Goal: Task Accomplishment & Management: Use online tool/utility

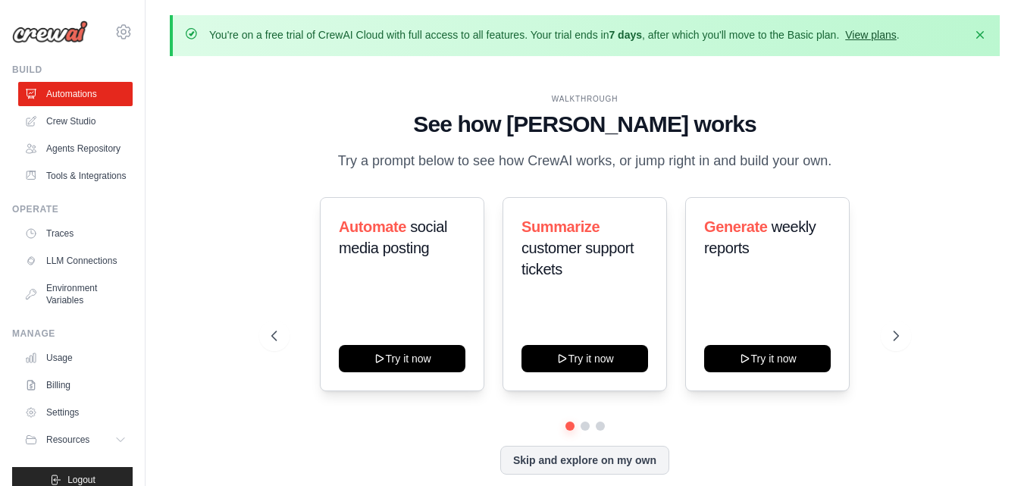
click at [883, 38] on link "View plans" at bounding box center [870, 35] width 51 height 12
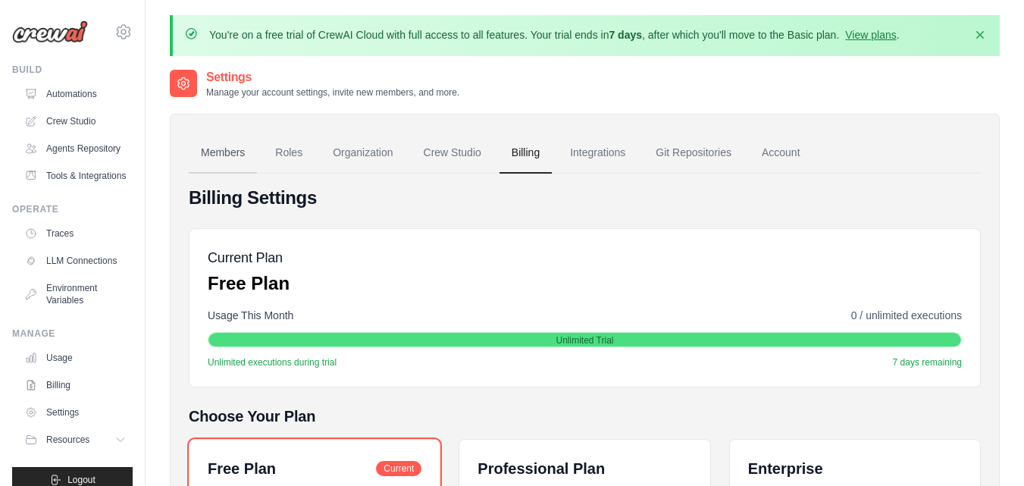
click at [239, 150] on link "Members" at bounding box center [223, 153] width 68 height 41
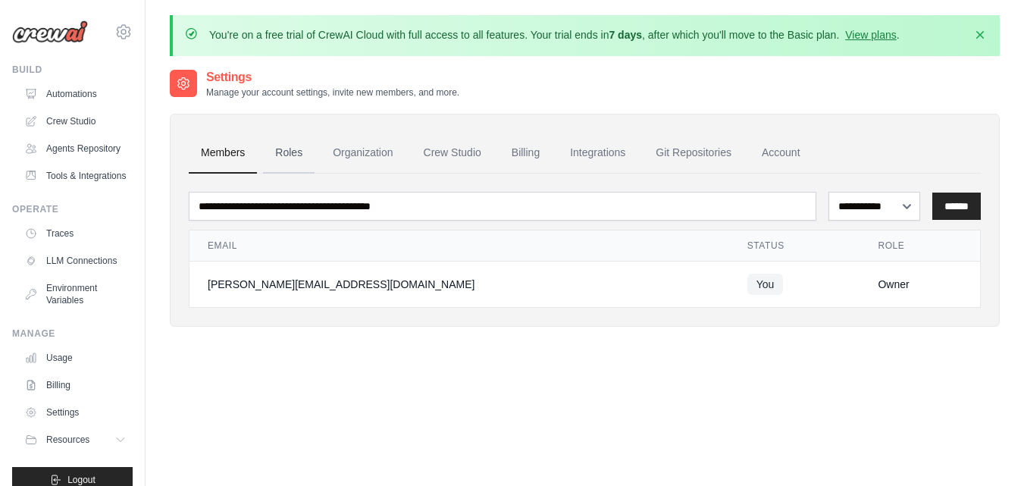
click at [301, 157] on link "Roles" at bounding box center [289, 153] width 52 height 41
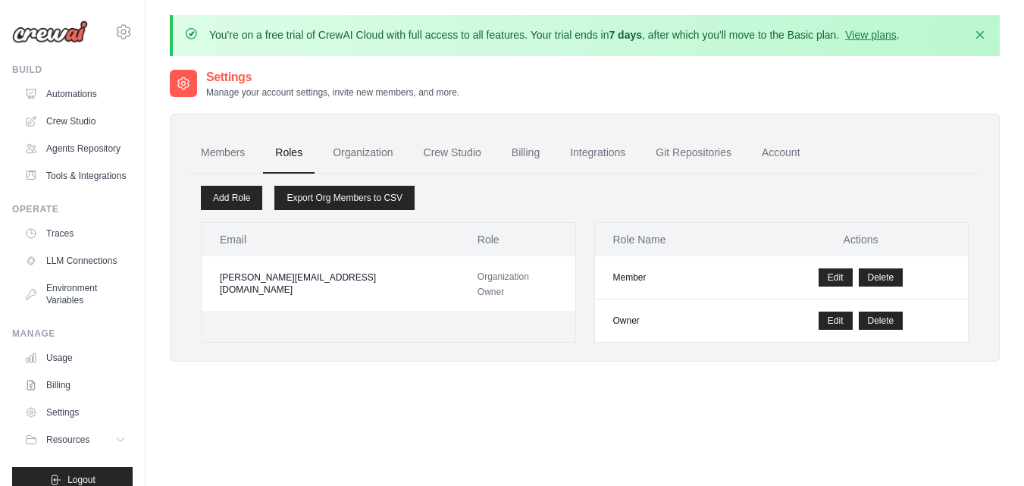
click at [484, 278] on span "Organization Owner" at bounding box center [504, 284] width 52 height 26
click at [384, 158] on link "Organization" at bounding box center [363, 153] width 84 height 41
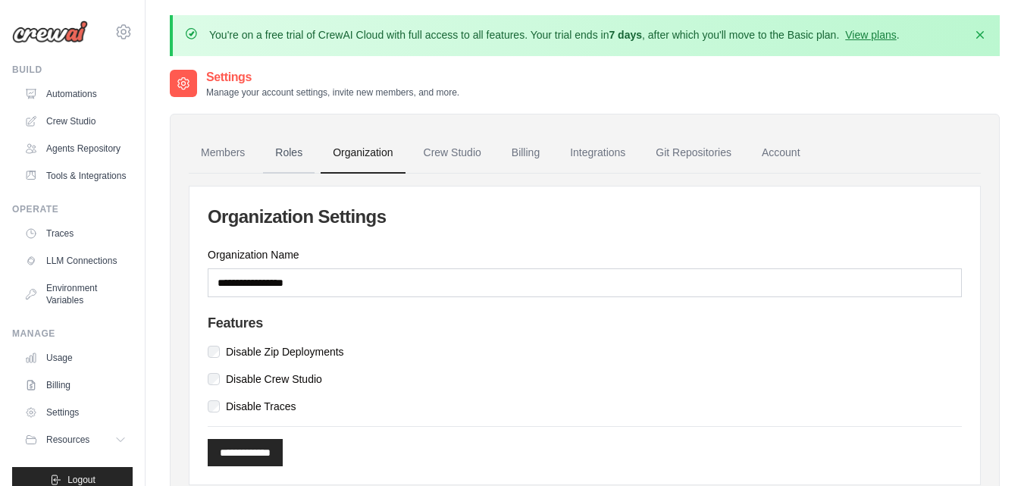
click at [293, 161] on link "Roles" at bounding box center [289, 153] width 52 height 41
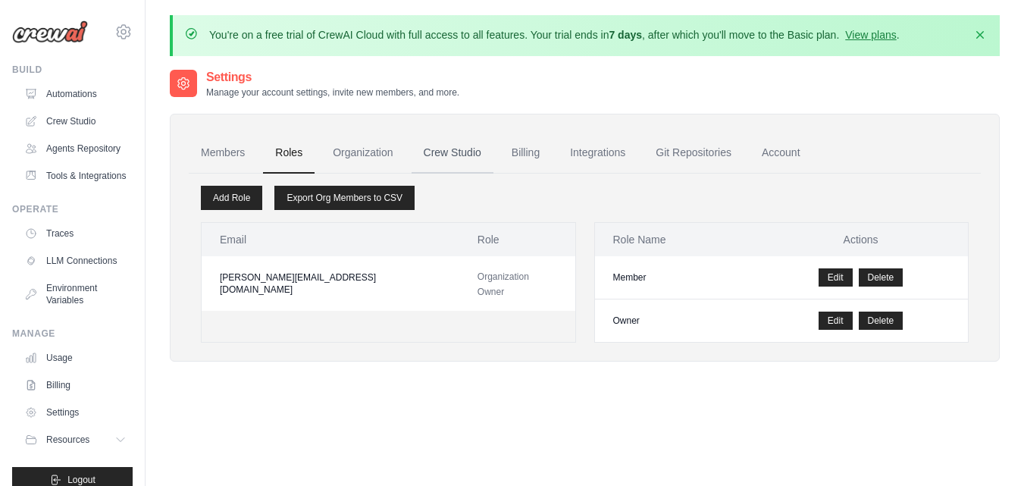
click at [445, 161] on link "Crew Studio" at bounding box center [453, 153] width 82 height 41
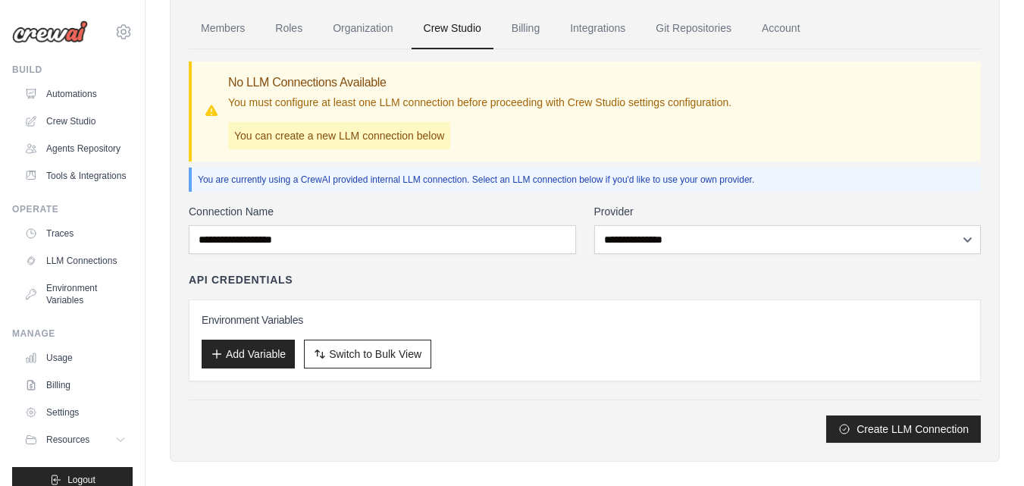
scroll to position [139, 0]
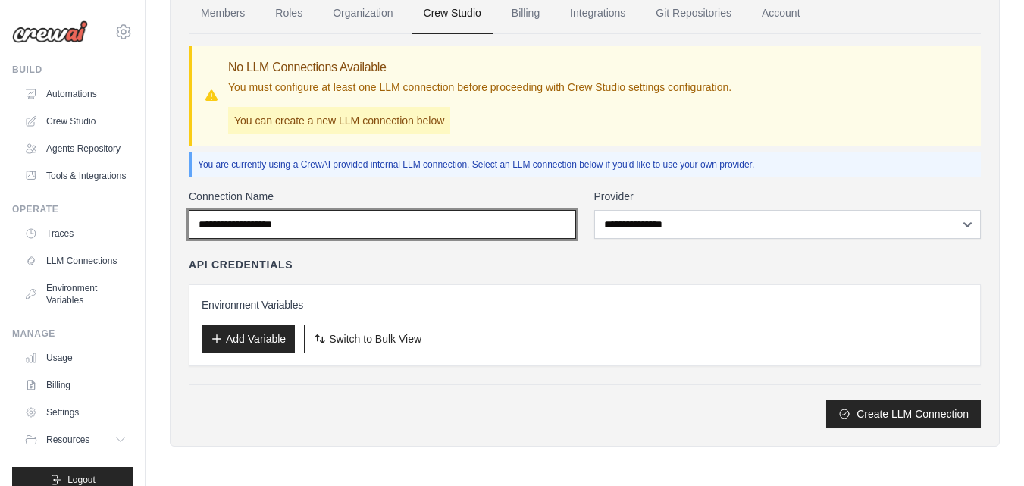
drag, startPoint x: 528, startPoint y: 229, endPoint x: 556, endPoint y: 230, distance: 28.8
click at [528, 229] on input "Connection Name" at bounding box center [382, 224] width 387 height 29
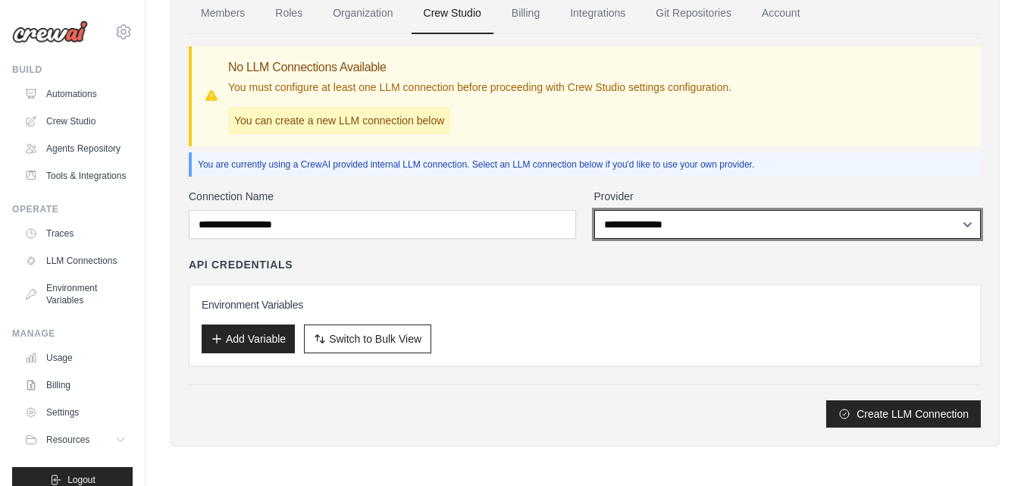
click at [648, 225] on select "**********" at bounding box center [787, 224] width 387 height 29
select select "******"
click at [594, 210] on select "**********" at bounding box center [787, 224] width 387 height 29
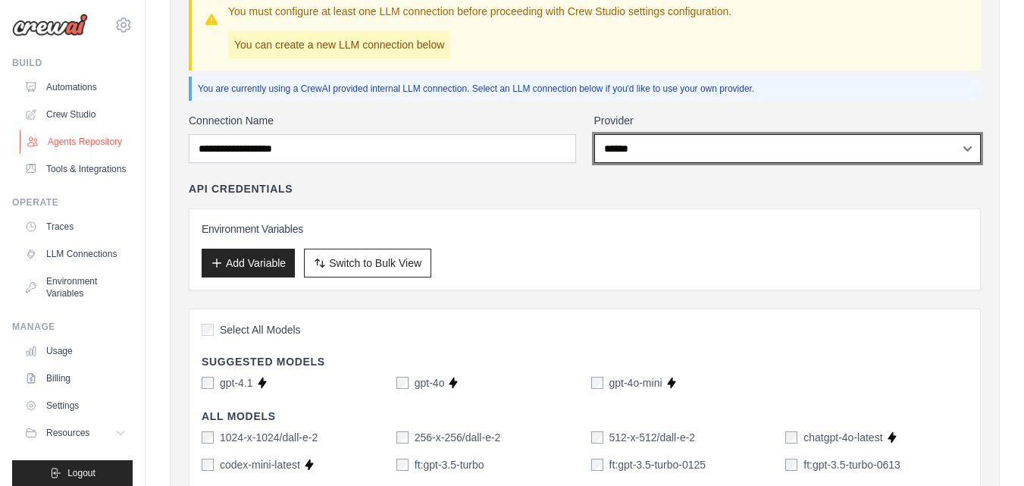
scroll to position [0, 0]
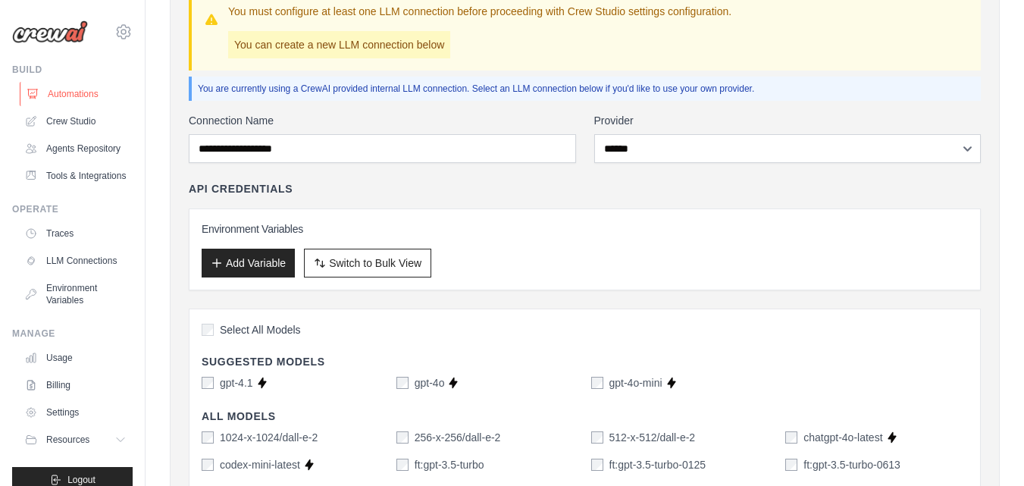
click at [77, 96] on link "Automations" at bounding box center [77, 94] width 114 height 24
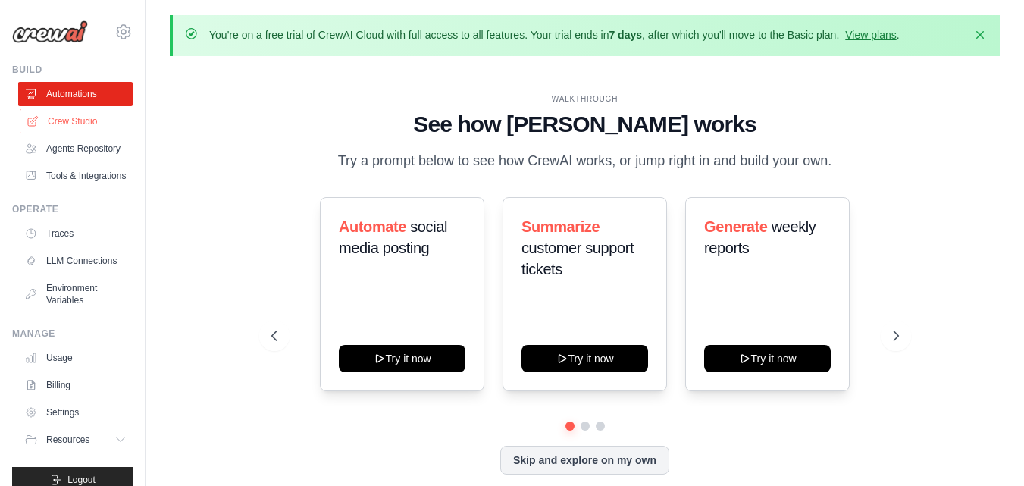
click at [86, 122] on link "Crew Studio" at bounding box center [77, 121] width 114 height 24
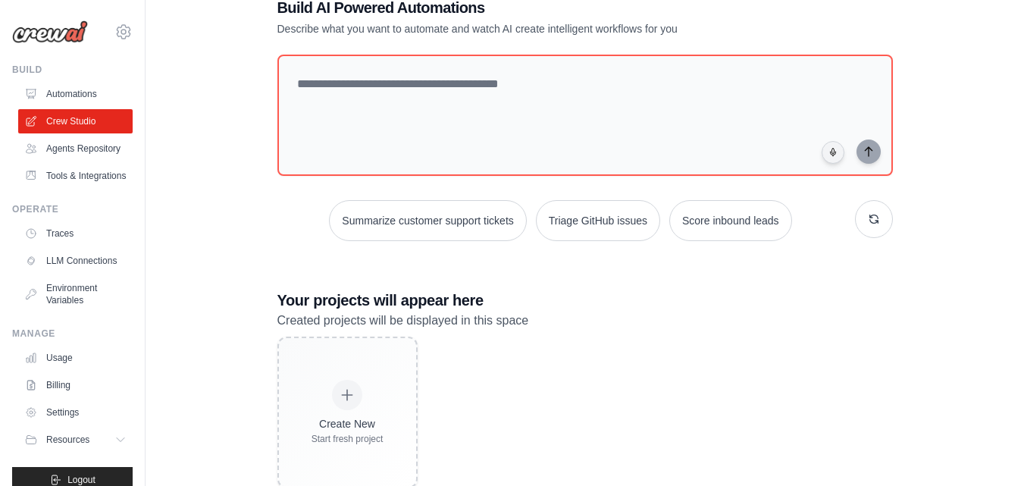
scroll to position [137, 0]
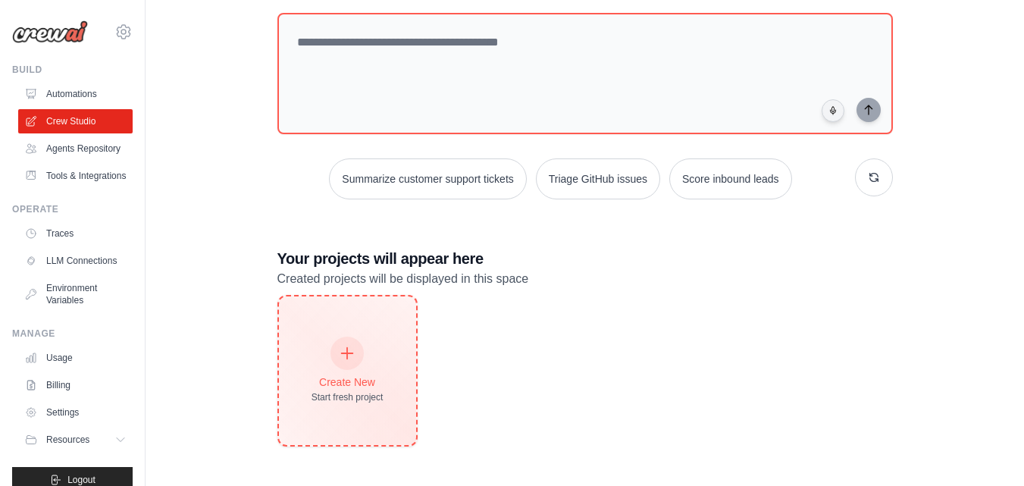
click at [350, 384] on div "Create New" at bounding box center [348, 381] width 72 height 15
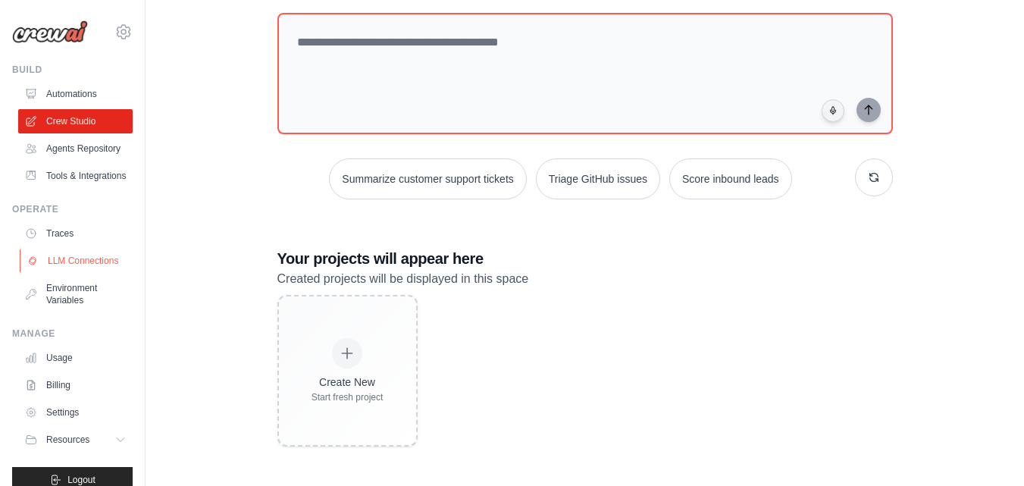
scroll to position [55, 0]
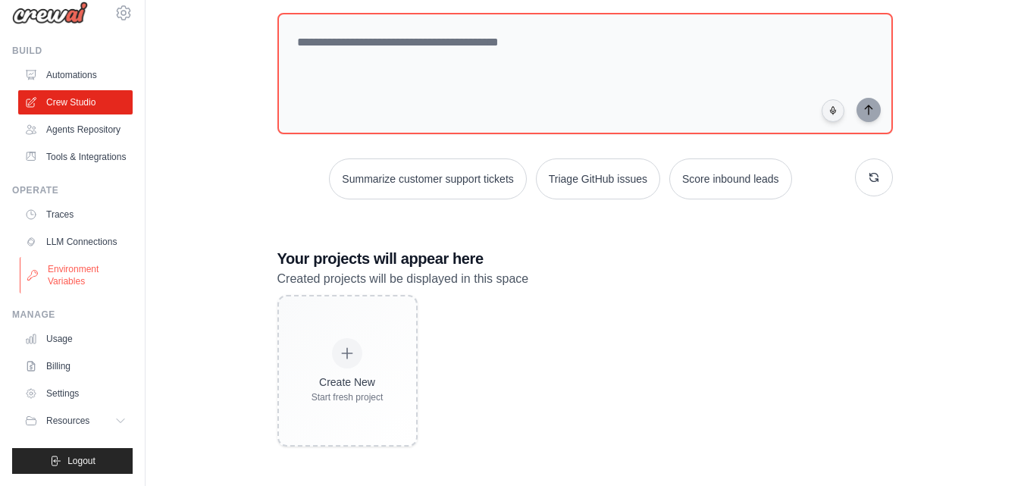
click at [63, 272] on link "Environment Variables" at bounding box center [77, 275] width 114 height 36
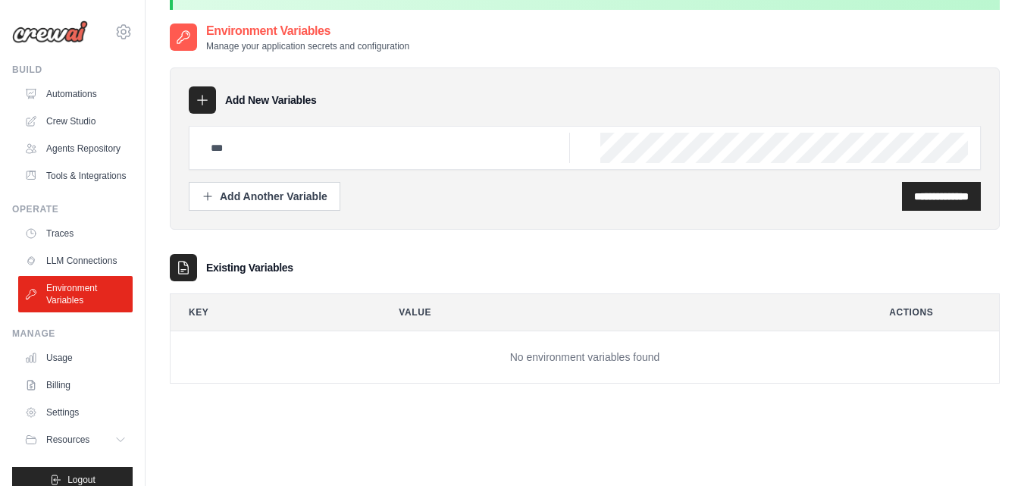
scroll to position [83, 0]
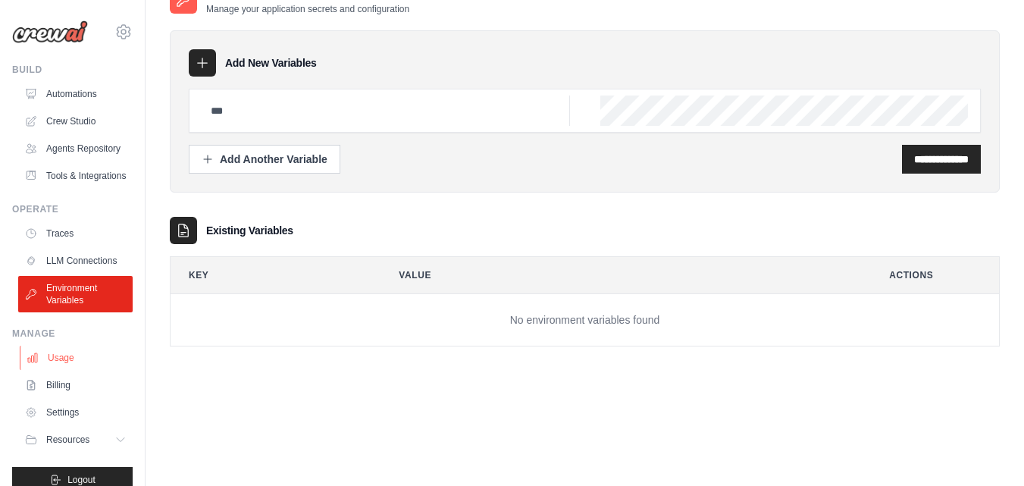
click at [72, 370] on link "Usage" at bounding box center [77, 358] width 114 height 24
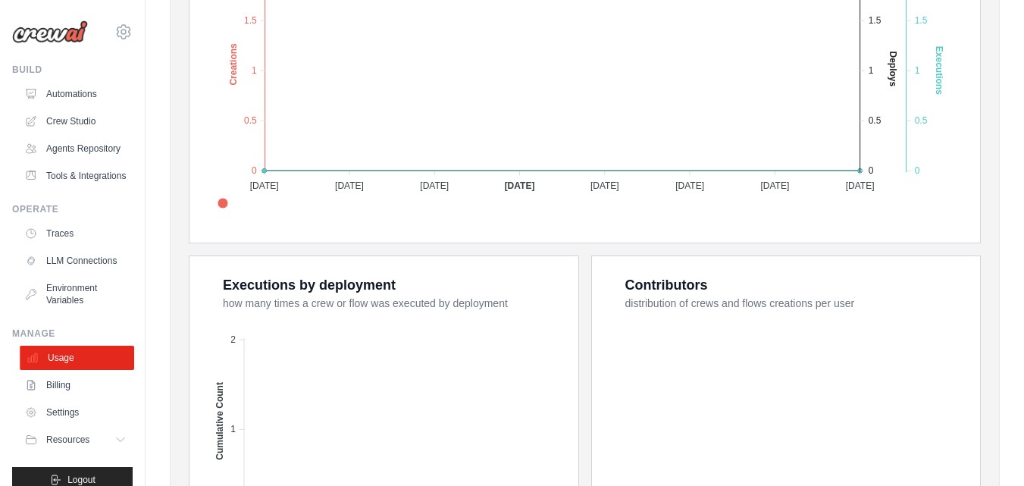
scroll to position [55, 0]
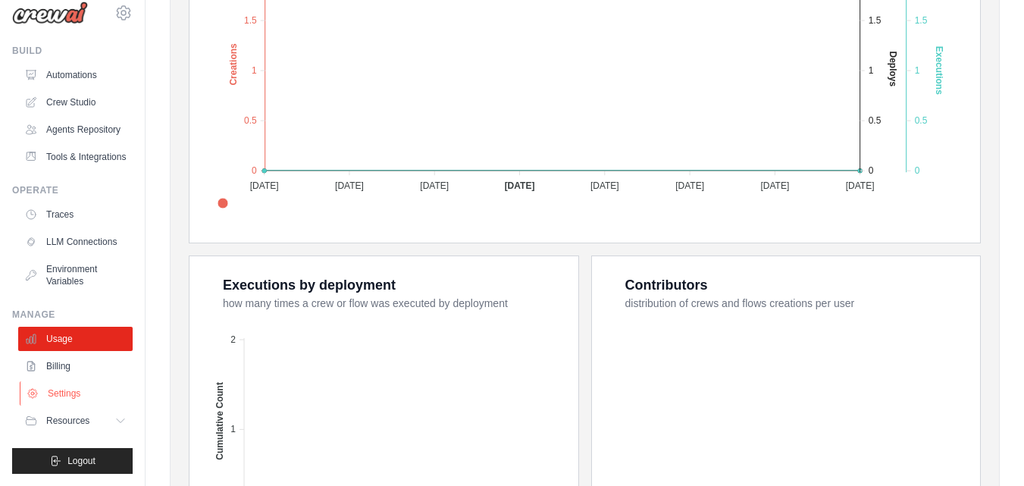
click at [77, 393] on link "Settings" at bounding box center [77, 393] width 114 height 24
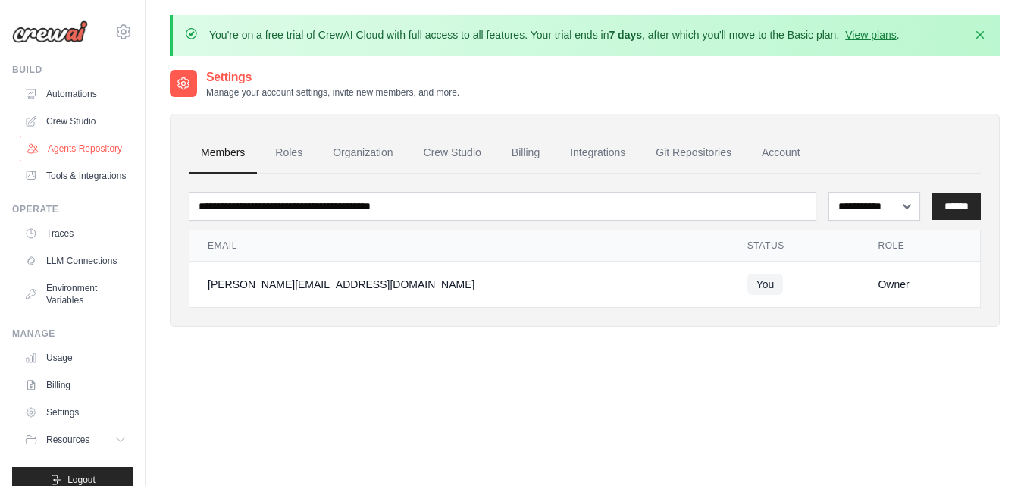
click at [83, 160] on link "Agents Repository" at bounding box center [77, 148] width 114 height 24
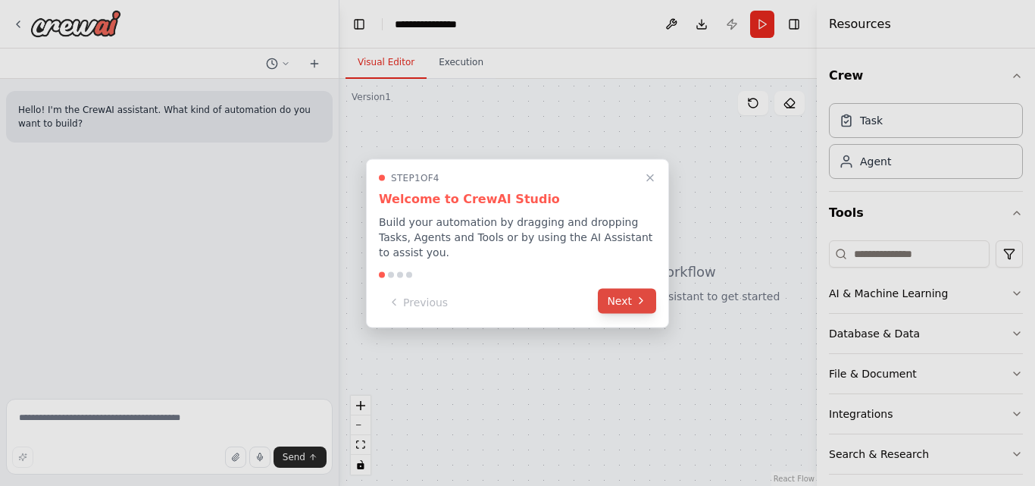
click at [622, 295] on button "Next" at bounding box center [627, 300] width 58 height 25
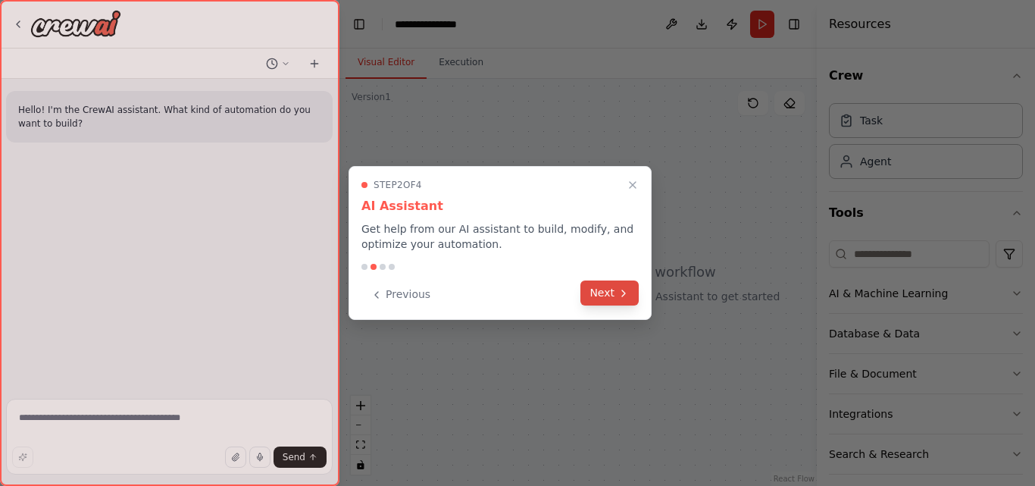
click at [615, 290] on button "Next" at bounding box center [610, 292] width 58 height 25
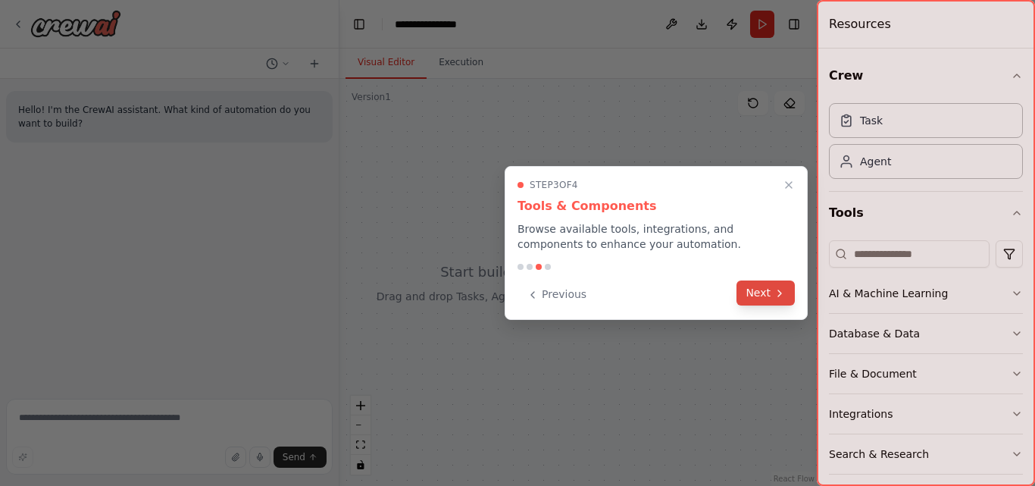
click at [769, 293] on button "Next" at bounding box center [766, 292] width 58 height 25
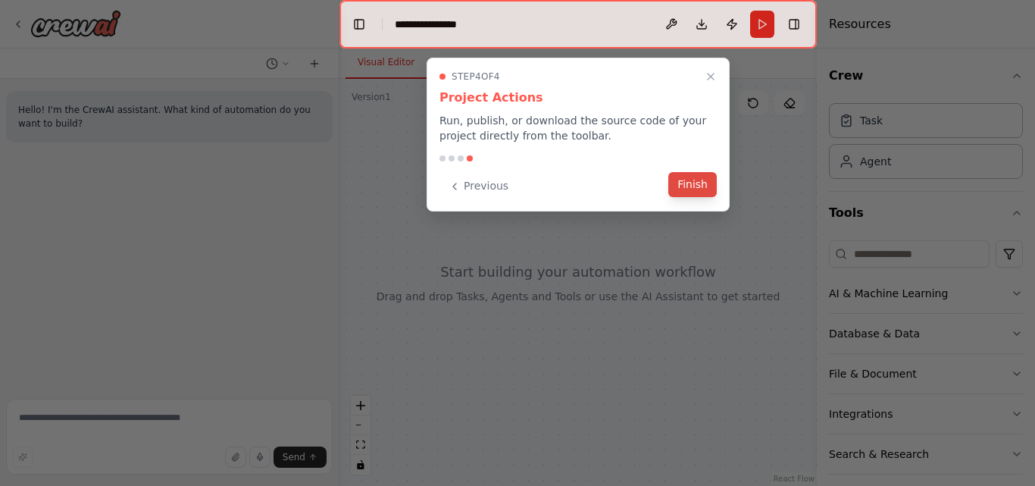
click at [689, 186] on button "Finish" at bounding box center [693, 184] width 49 height 25
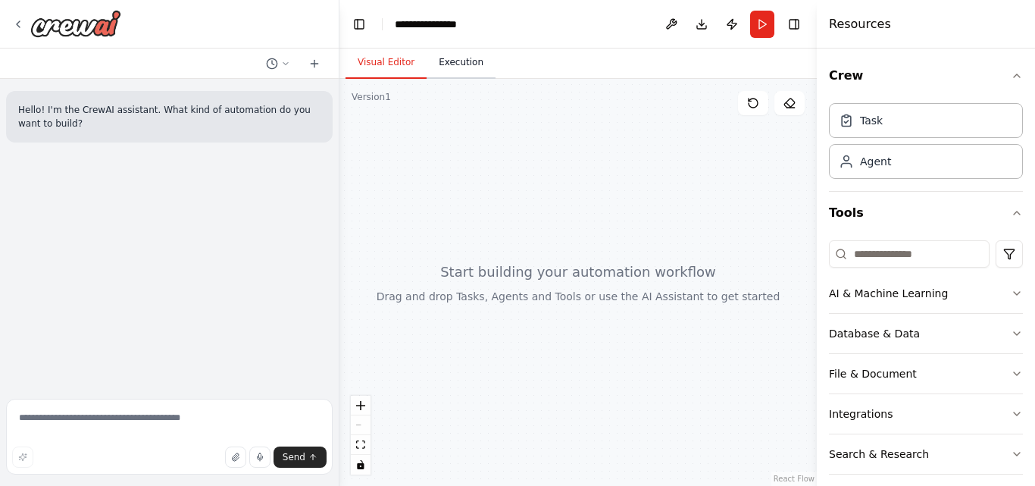
click at [452, 73] on button "Execution" at bounding box center [461, 63] width 69 height 32
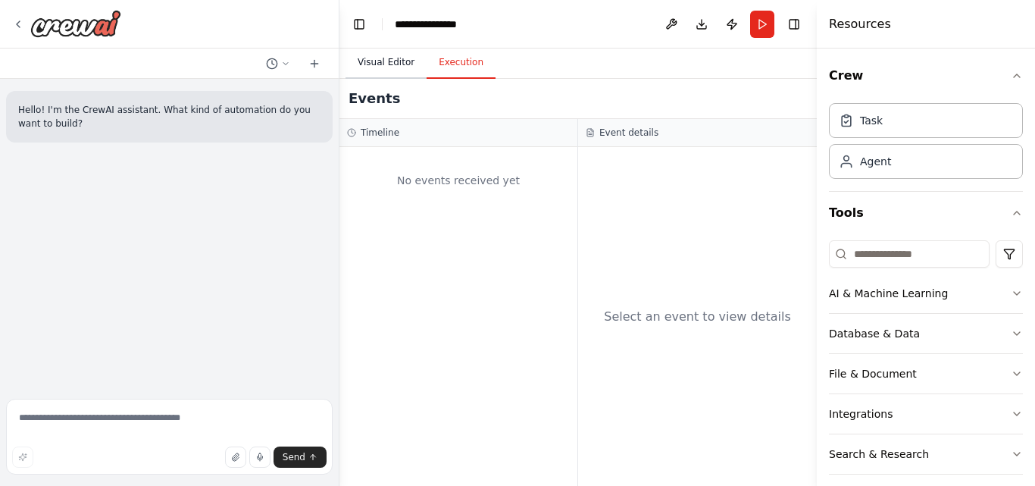
click at [381, 64] on button "Visual Editor" at bounding box center [386, 63] width 81 height 32
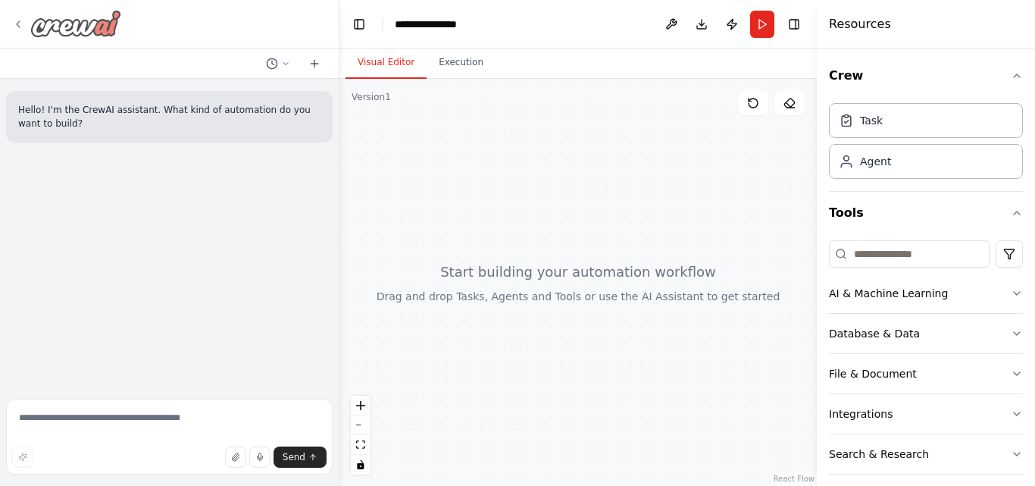
click at [20, 24] on icon at bounding box center [18, 24] width 12 height 12
